Goal: Task Accomplishment & Management: Use online tool/utility

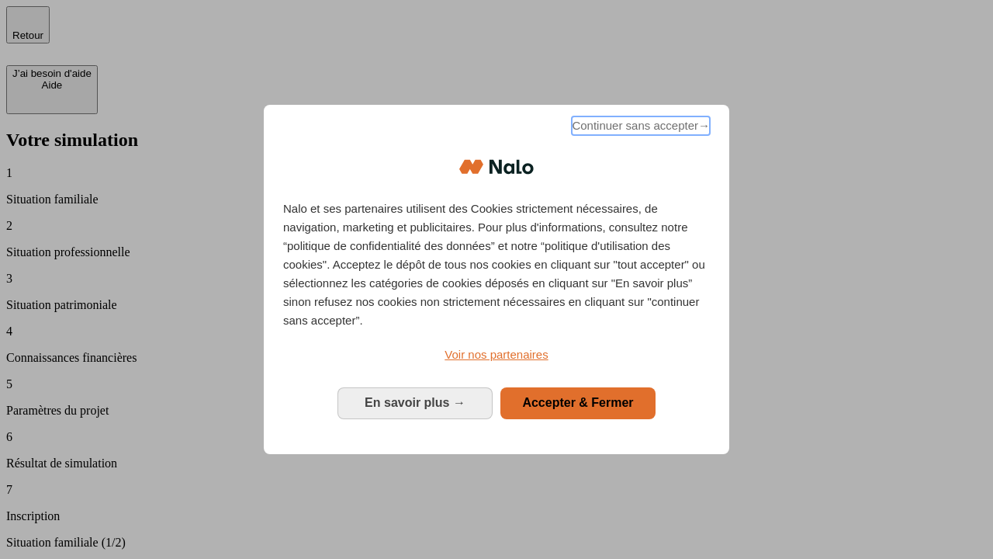
click at [639, 128] on span "Continuer sans accepter →" at bounding box center [641, 125] width 138 height 19
